Goal: Check status

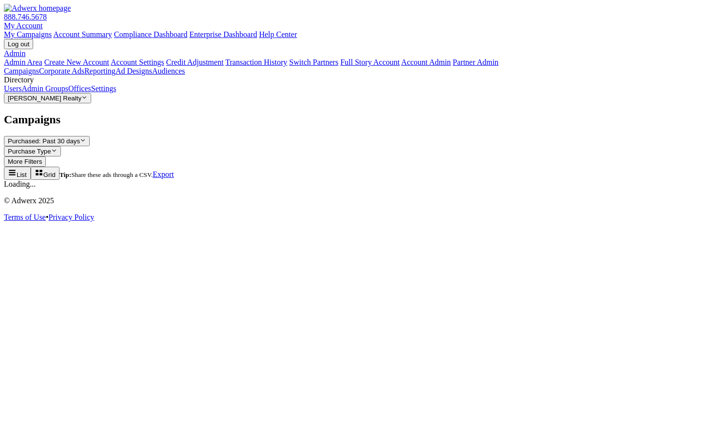
click at [83, 103] on button "[PERSON_NAME] Realty Reveal list of [PERSON_NAME] Realty" at bounding box center [47, 98] width 87 height 10
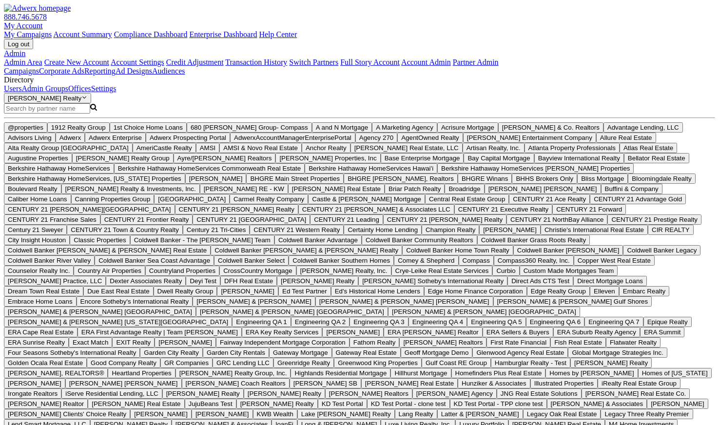
click at [90, 114] on input "Search Magnifying Glass" at bounding box center [47, 108] width 86 height 10
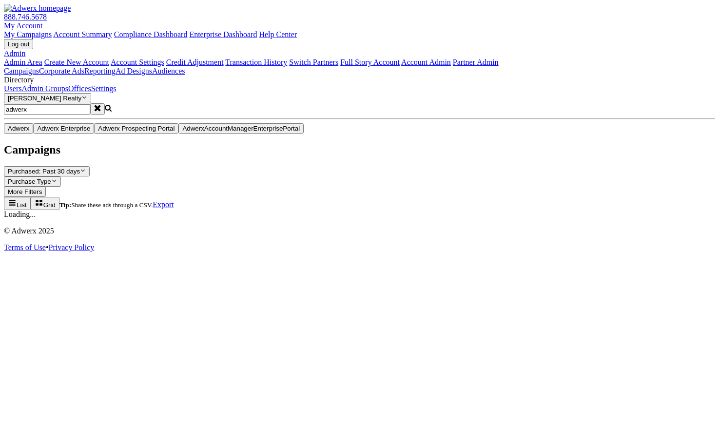
type input "adwerx"
click at [33, 133] on button "Adwerx" at bounding box center [18, 128] width 29 height 10
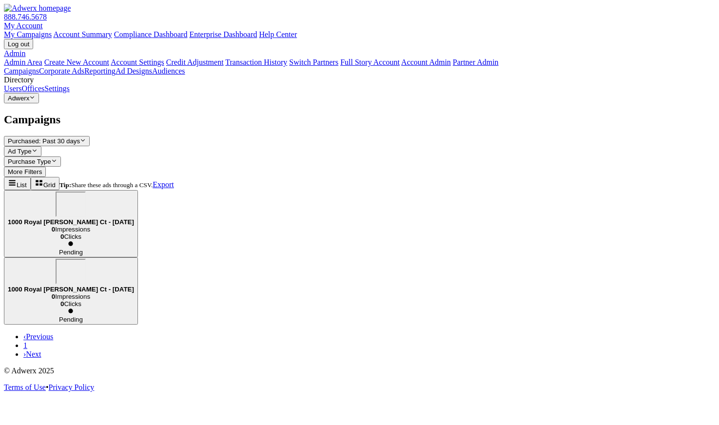
click at [134, 259] on div "1000 Royal [PERSON_NAME] Ct - [DATE]" at bounding box center [71, 276] width 126 height 34
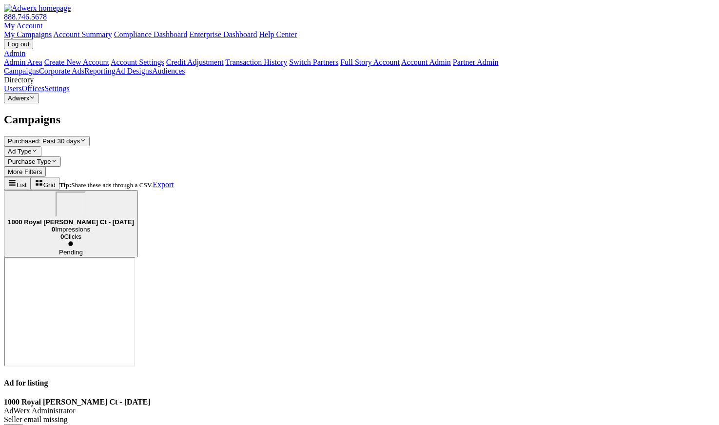
click at [134, 191] on div "1000 Royal [PERSON_NAME] Ct - [DATE]" at bounding box center [71, 208] width 126 height 34
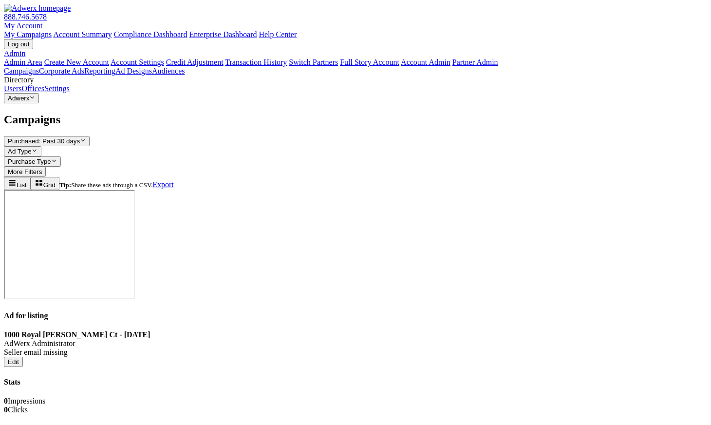
drag, startPoint x: 374, startPoint y: 181, endPoint x: 416, endPoint y: 179, distance: 42.5
click at [411, 378] on div "Stats 0 Impressions 0 Clicks" at bounding box center [356, 396] width 704 height 37
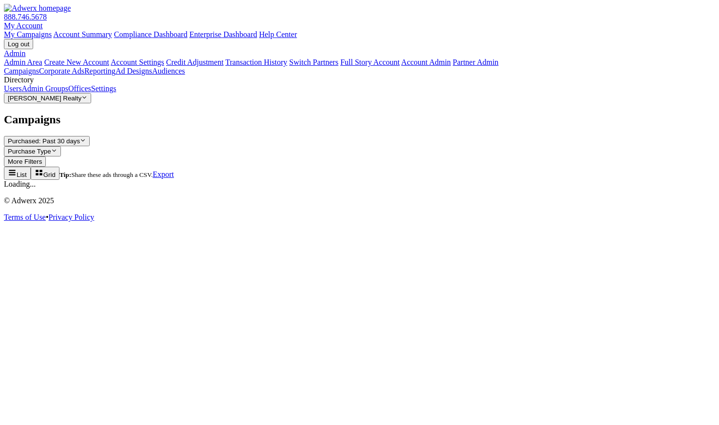
click at [83, 103] on button "[PERSON_NAME] Realty Reveal list of [PERSON_NAME] Realty" at bounding box center [47, 98] width 87 height 10
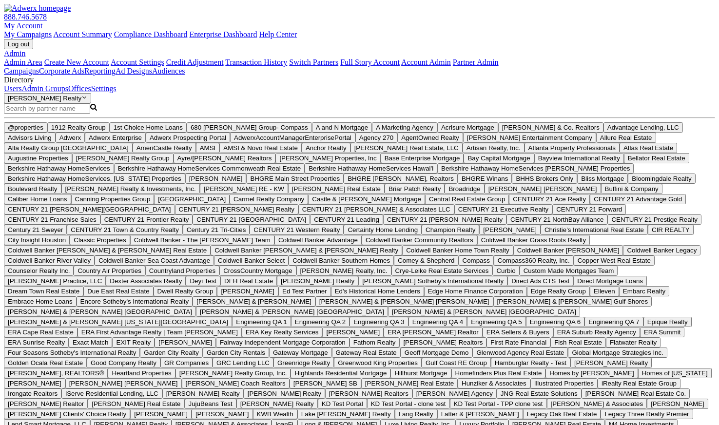
click at [78, 114] on input "Search Magnifying Glass" at bounding box center [47, 108] width 86 height 10
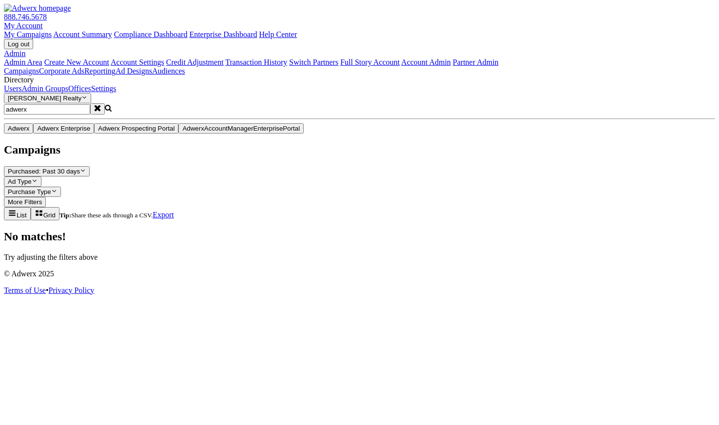
type input "adwerx"
click at [33, 133] on button "Adwerx" at bounding box center [18, 128] width 29 height 10
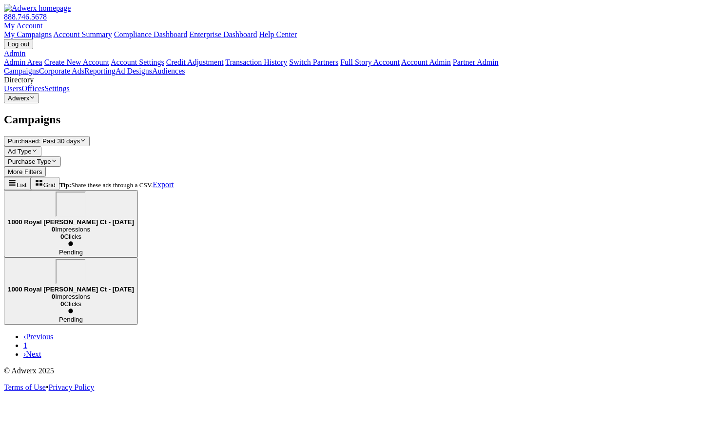
click at [267, 250] on div "Campaigns Purchased: Past 30 days Reveal list of Purchased: Past 30 days Ad Typ…" at bounding box center [359, 236] width 711 height 246
click at [134, 191] on div "1000 Royal [PERSON_NAME] Ct - [DATE]" at bounding box center [71, 208] width 126 height 34
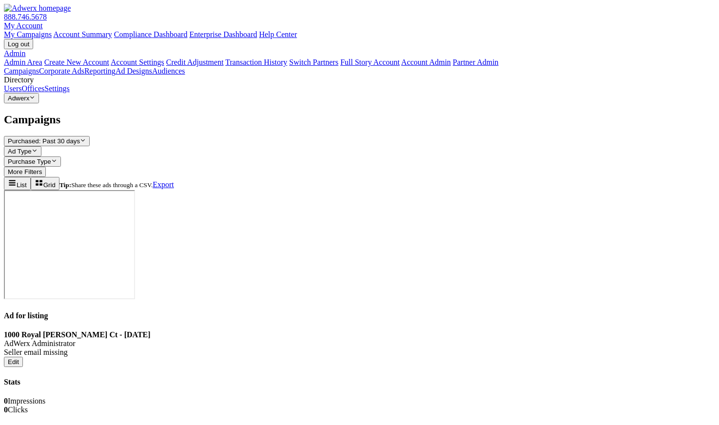
click at [412, 378] on div "Stats 0 Impressions 0 Clicks" at bounding box center [359, 396] width 711 height 37
